Goal: Task Accomplishment & Management: Complete application form

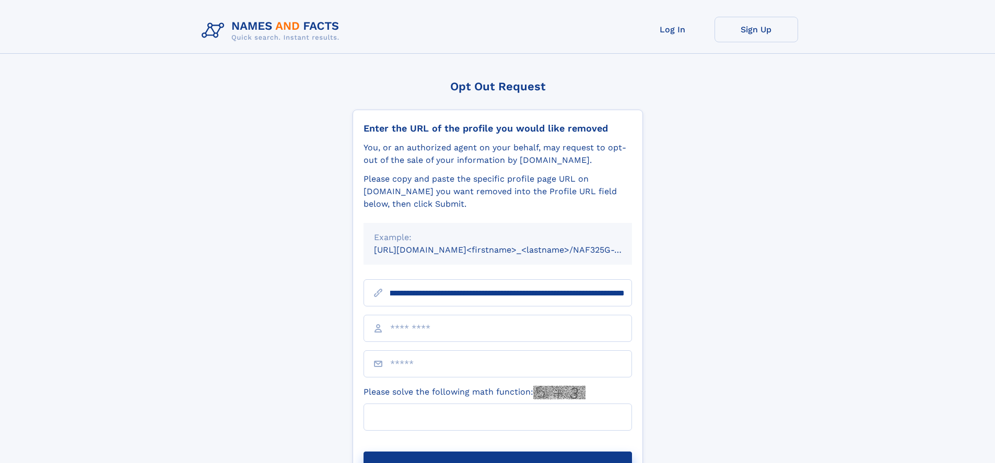
scroll to position [0, 127]
type input "**********"
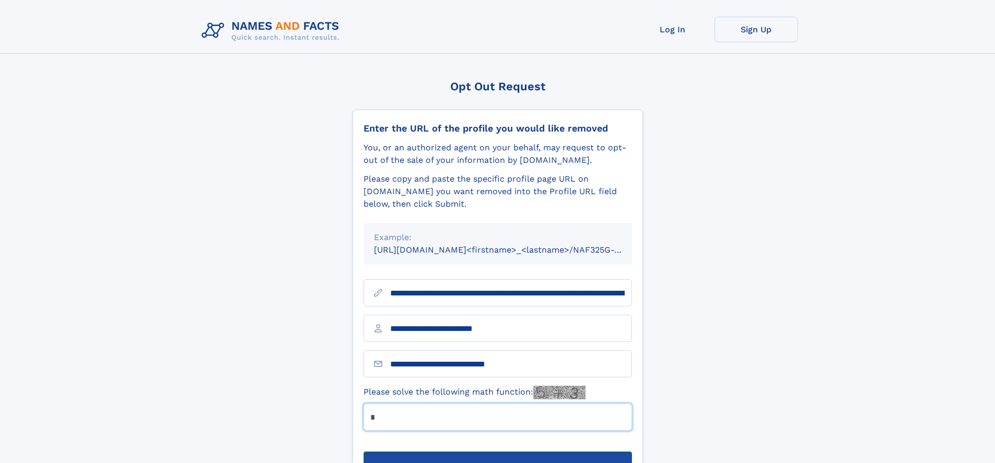
type input "*"
click at [497, 452] on button "Submit Opt Out Request" at bounding box center [497, 468] width 268 height 33
